Goal: Task Accomplishment & Management: Complete application form

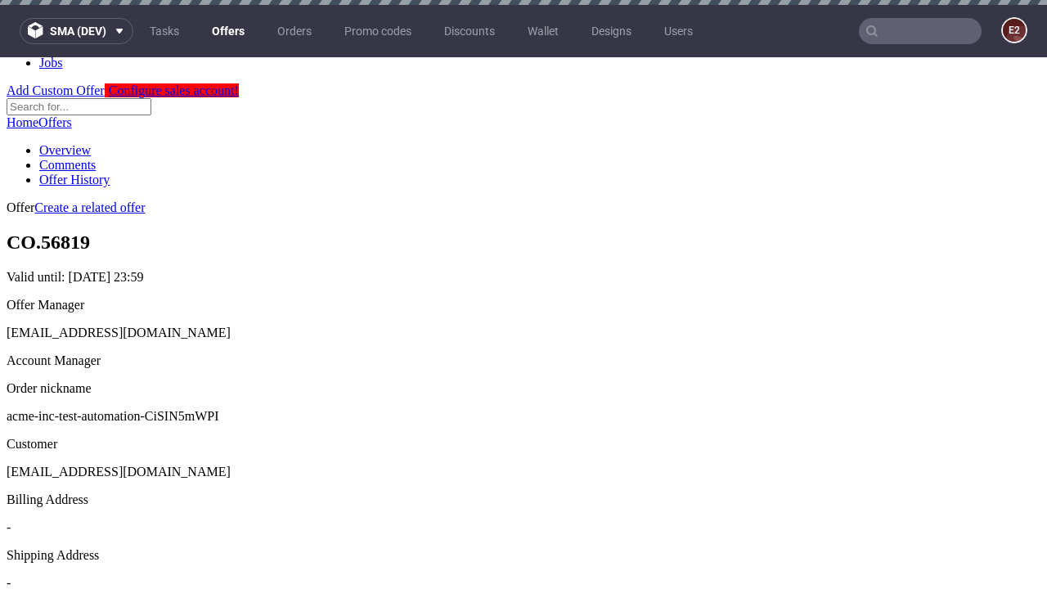
scroll to position [5, 0]
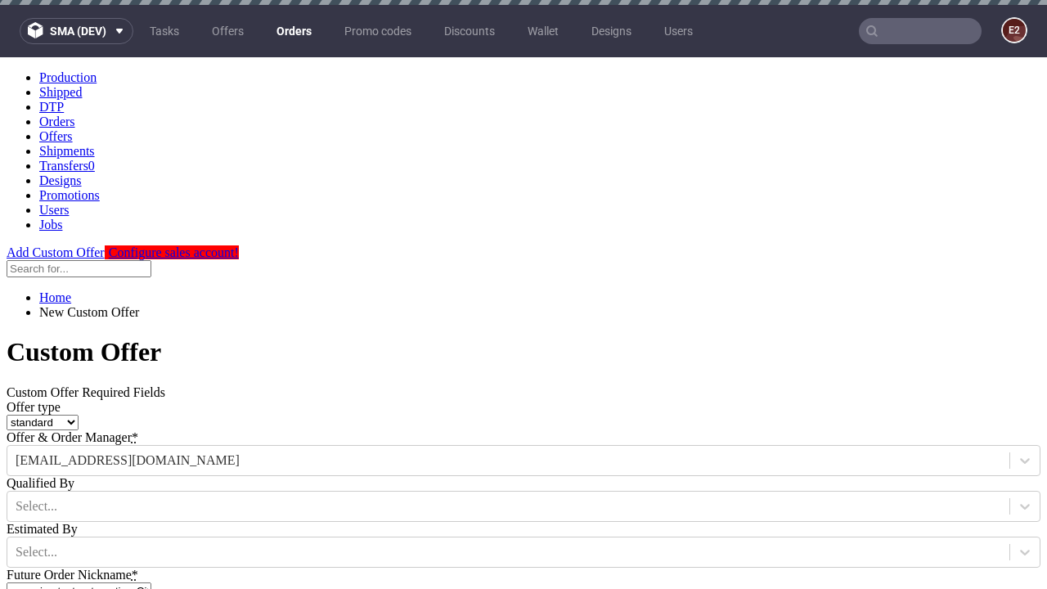
type input "acme-inc-test-automation-CiSIN5mWPI"
type input "[DATE]"
type input "[EMAIL_ADDRESS][DOMAIN_NAME]"
select select "gb"
type input "[EMAIL_ADDRESS][DOMAIN_NAME]"
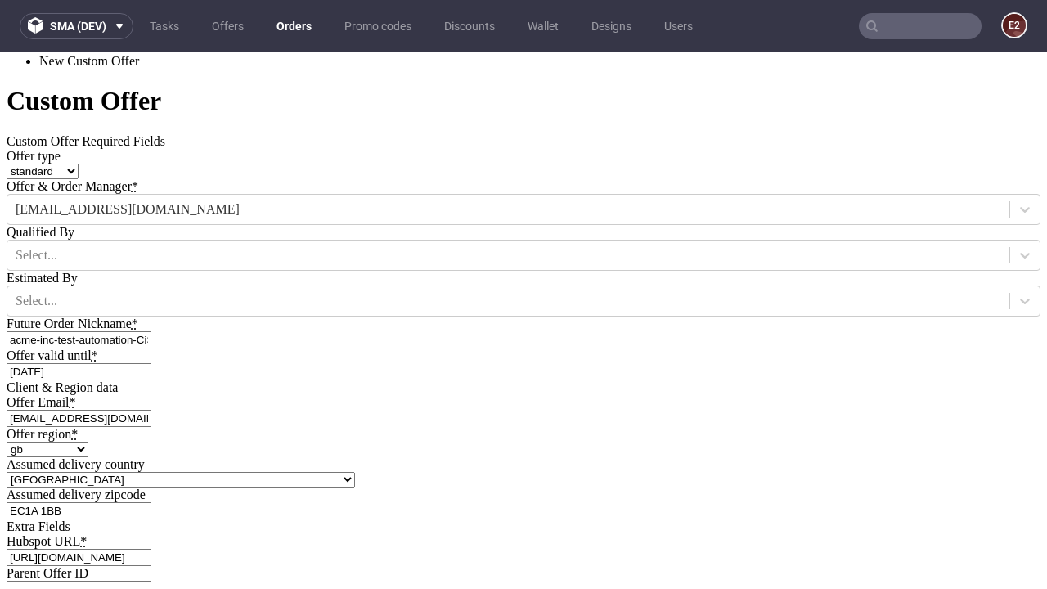
scroll to position [557, 0]
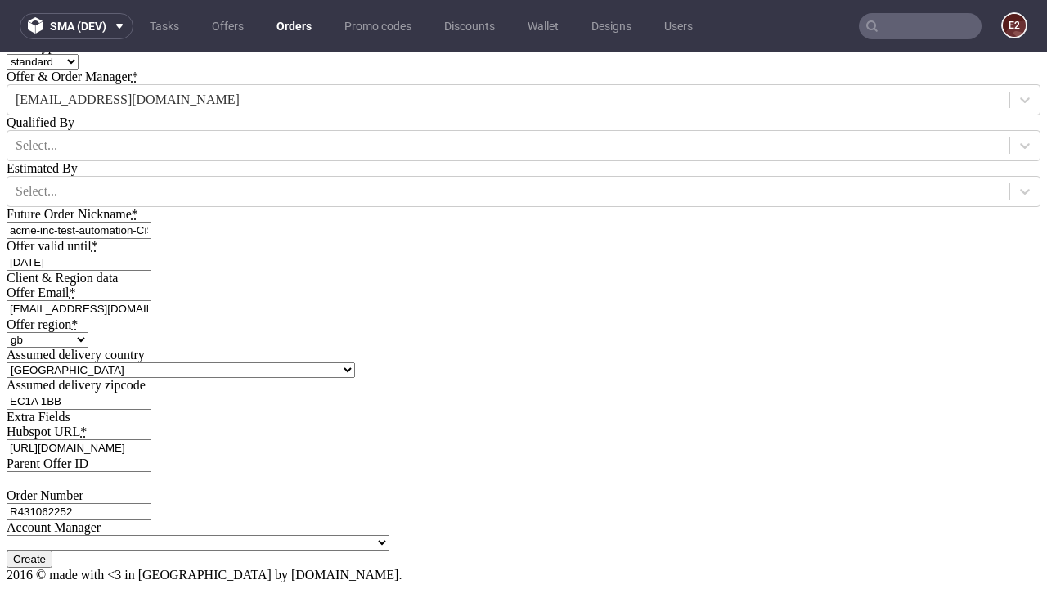
type input "[URL][DOMAIN_NAME]"
click at [52, 551] on input "Create" at bounding box center [30, 559] width 46 height 17
type input "Please wait..."
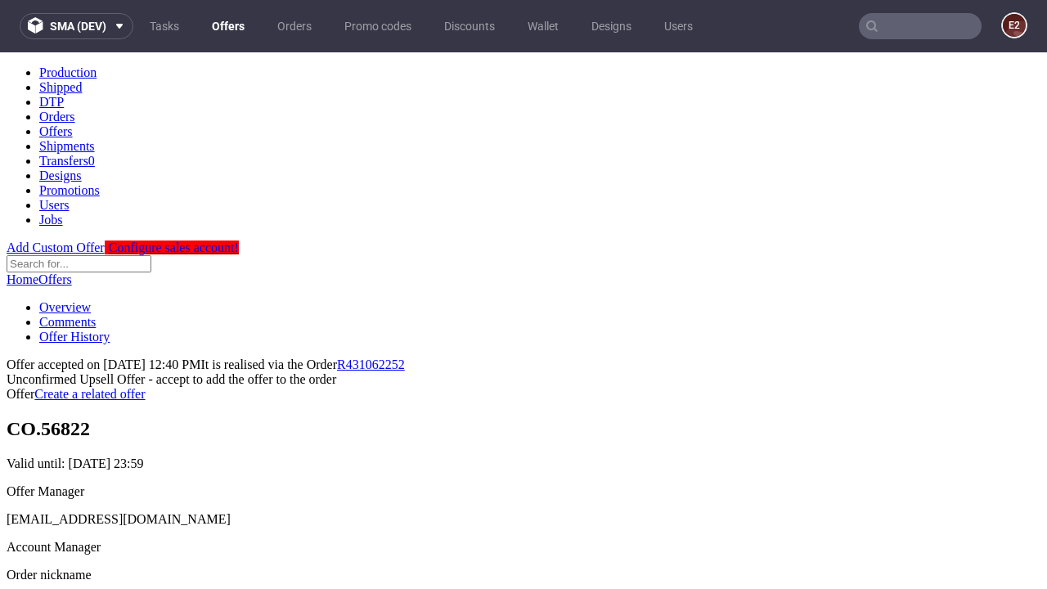
scroll to position [252, 0]
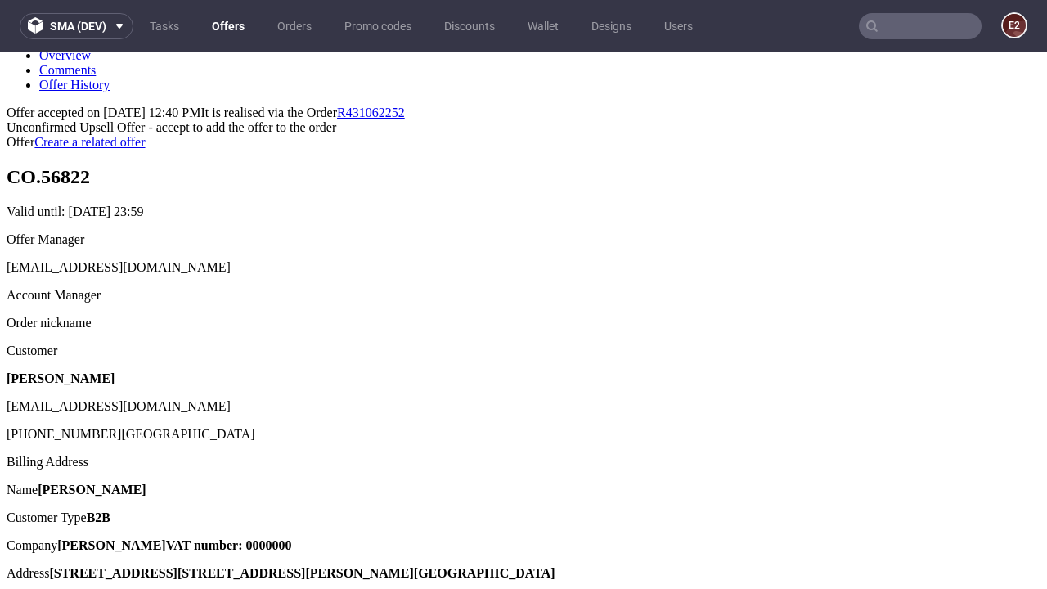
type input "In progress..."
